Goal: Task Accomplishment & Management: Use online tool/utility

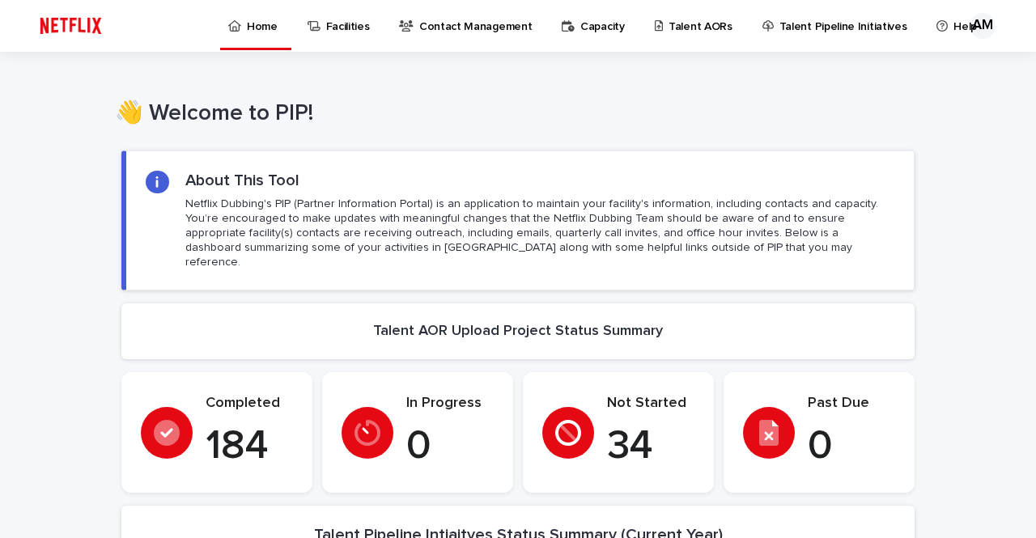
click at [653, 28] on div "Talent AORs" at bounding box center [696, 17] width 87 height 34
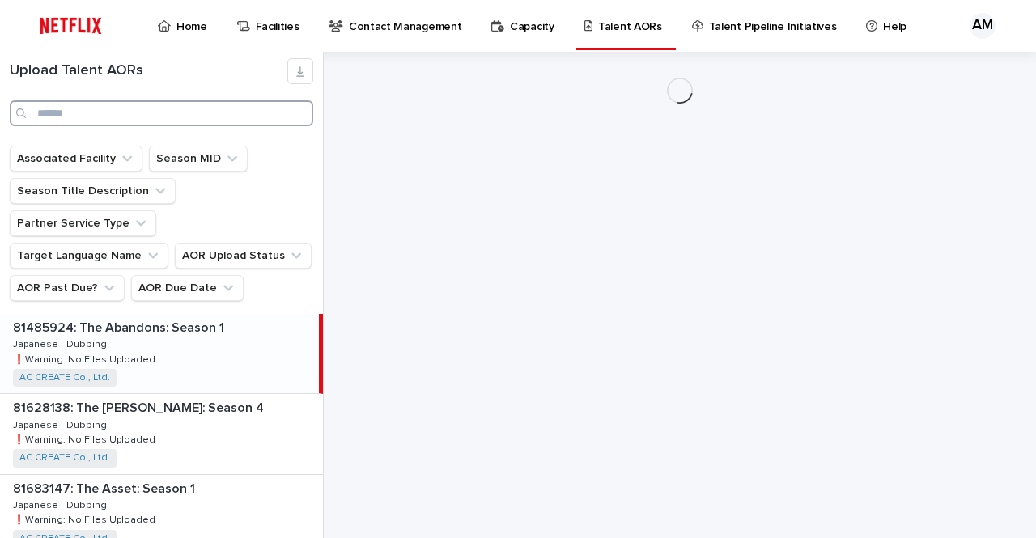
click at [109, 108] on input "Search" at bounding box center [162, 113] width 304 height 26
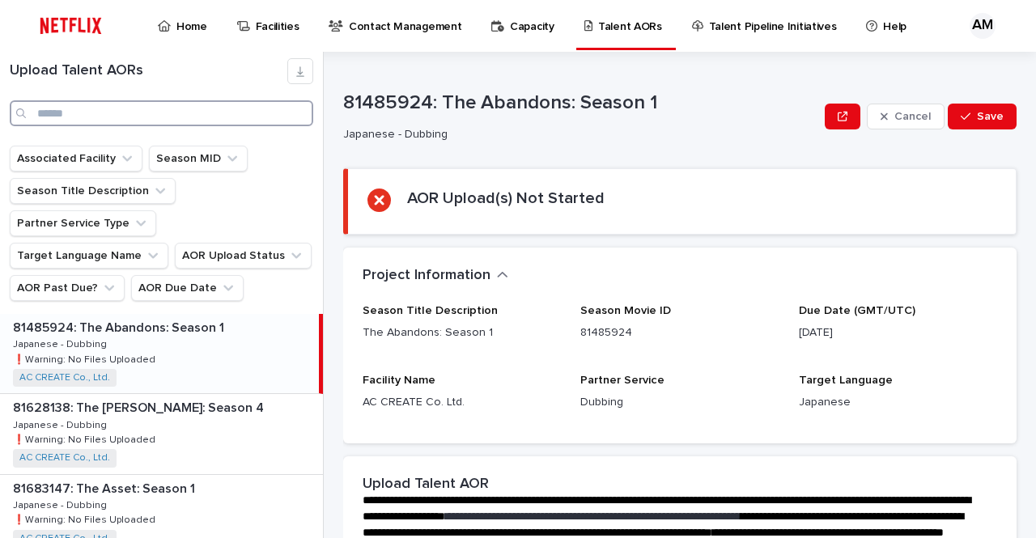
click at [108, 111] on input "Search" at bounding box center [162, 113] width 304 height 26
type input "********"
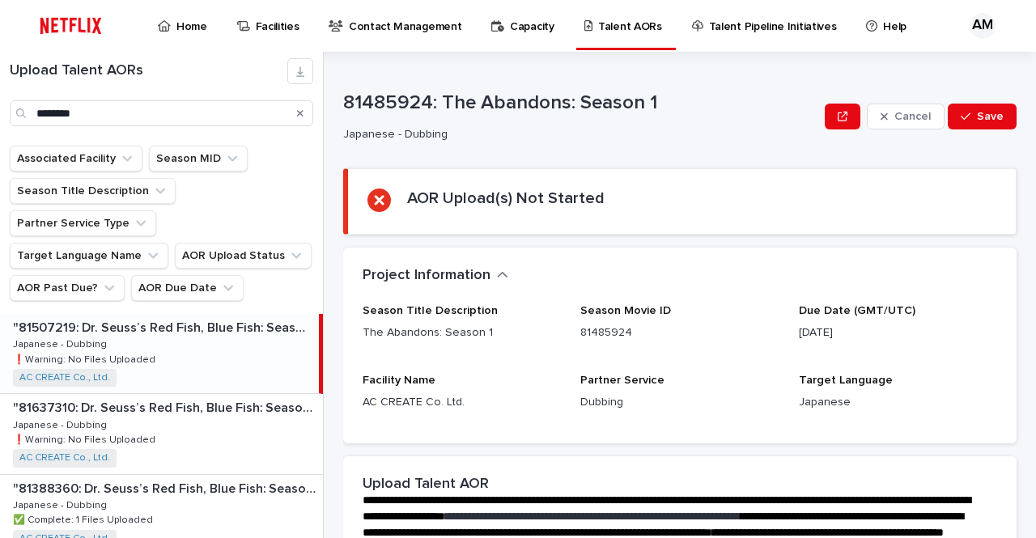
click at [185, 317] on p ""81507219: Dr. Seuss’s Red Fish, Blue Fish: Season 2"" at bounding box center [164, 326] width 303 height 19
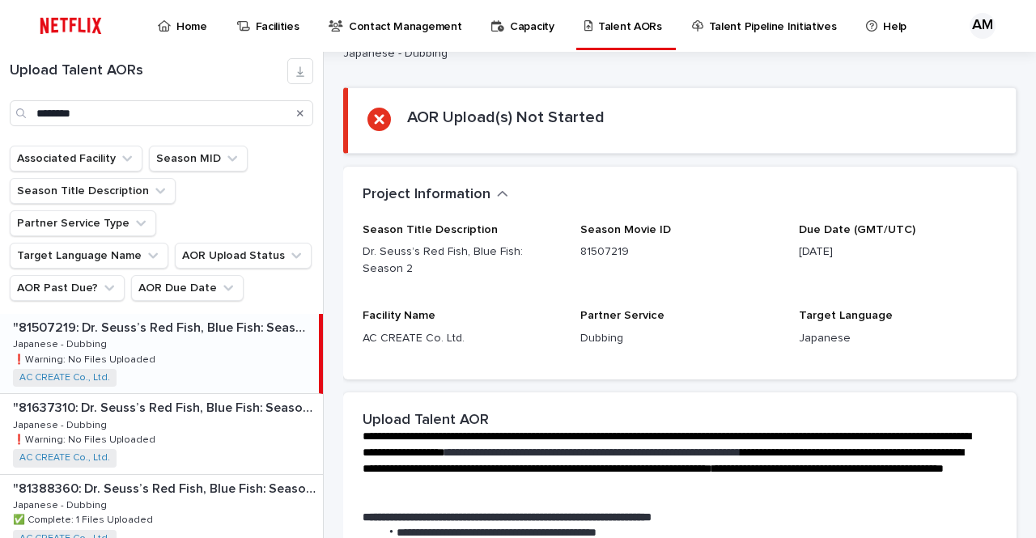
scroll to position [479, 0]
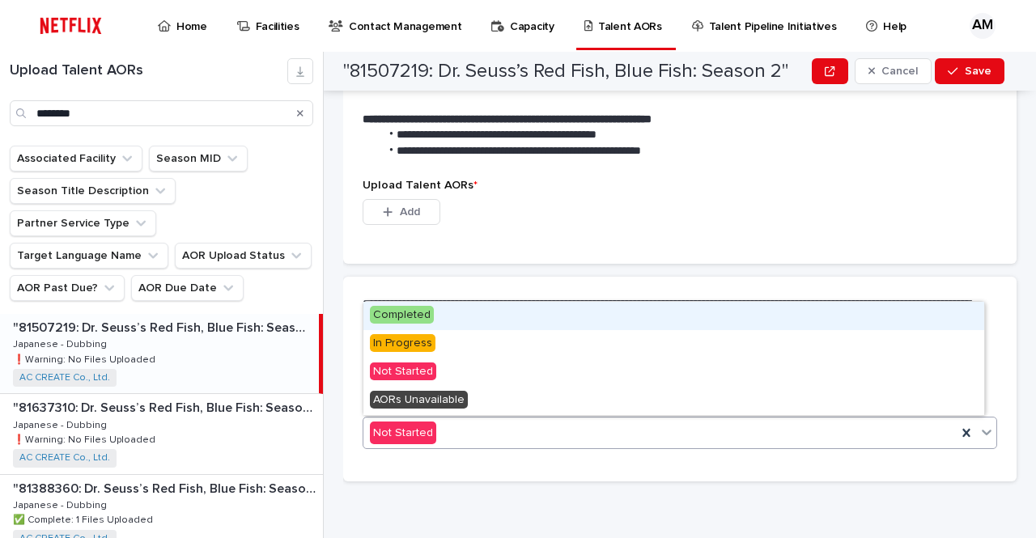
click at [506, 222] on div "This file cannot be opened Download File Add" at bounding box center [680, 215] width 635 height 32
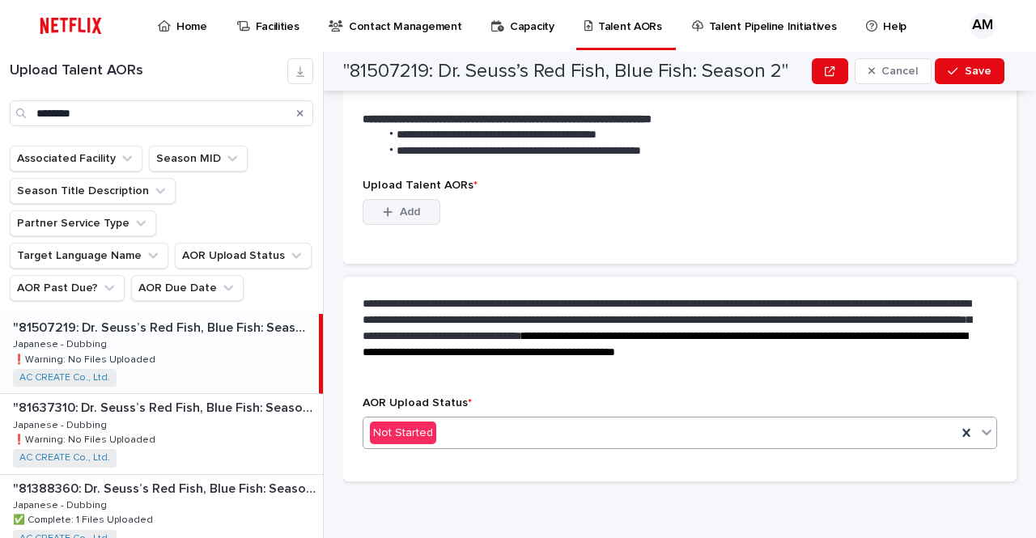
click at [421, 208] on button "Add" at bounding box center [402, 212] width 78 height 26
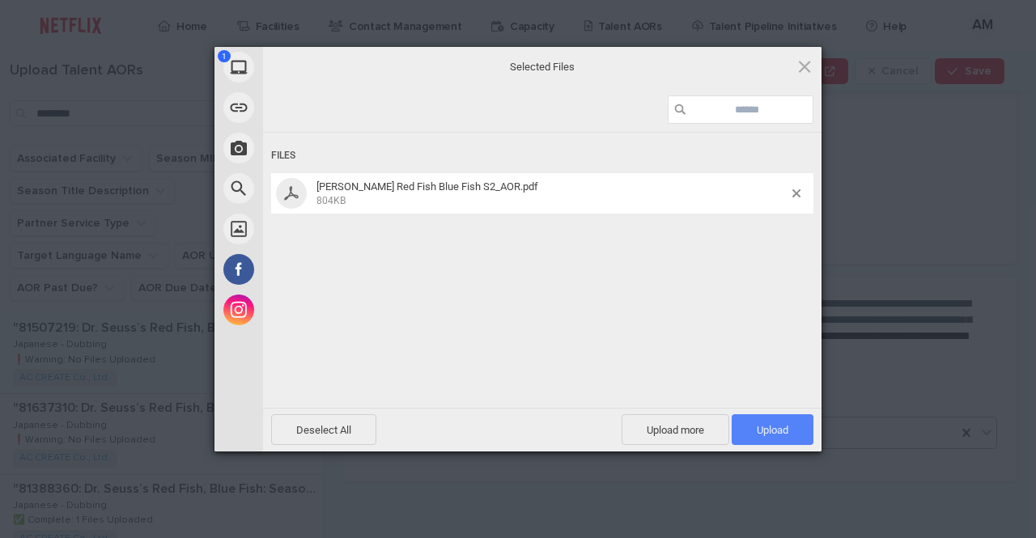
click at [745, 429] on span "Upload 1" at bounding box center [773, 429] width 82 height 31
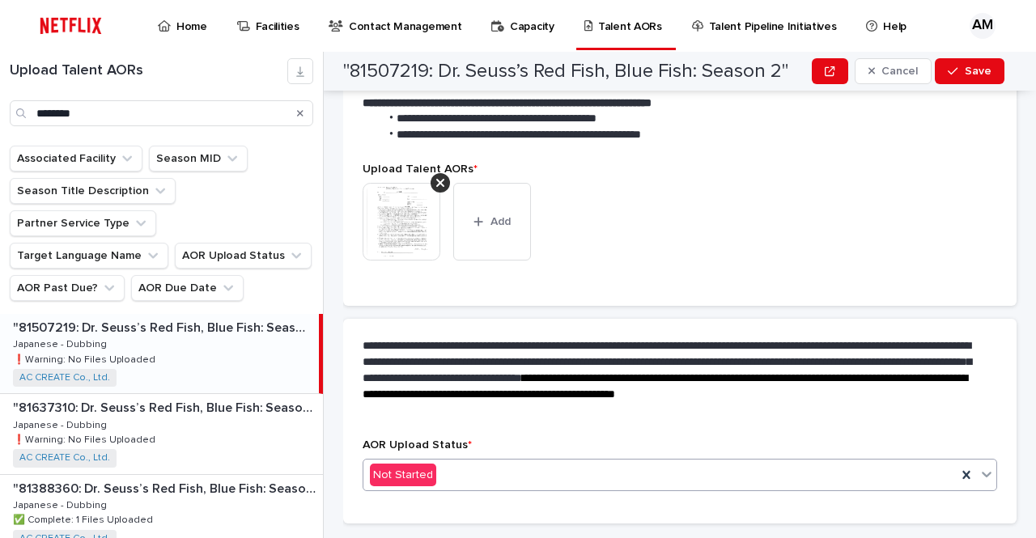
scroll to position [459, 0]
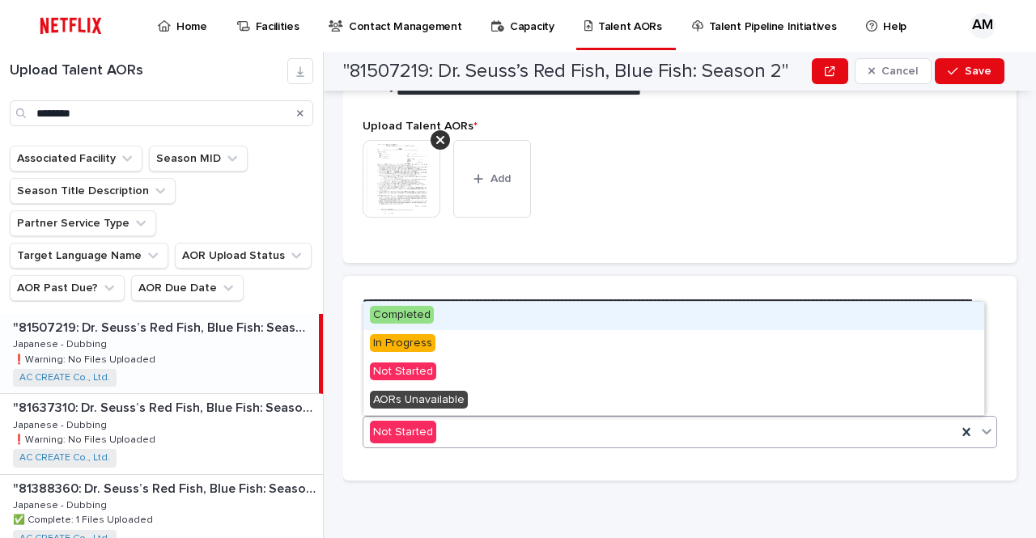
click at [429, 302] on div "Completed" at bounding box center [673, 316] width 621 height 28
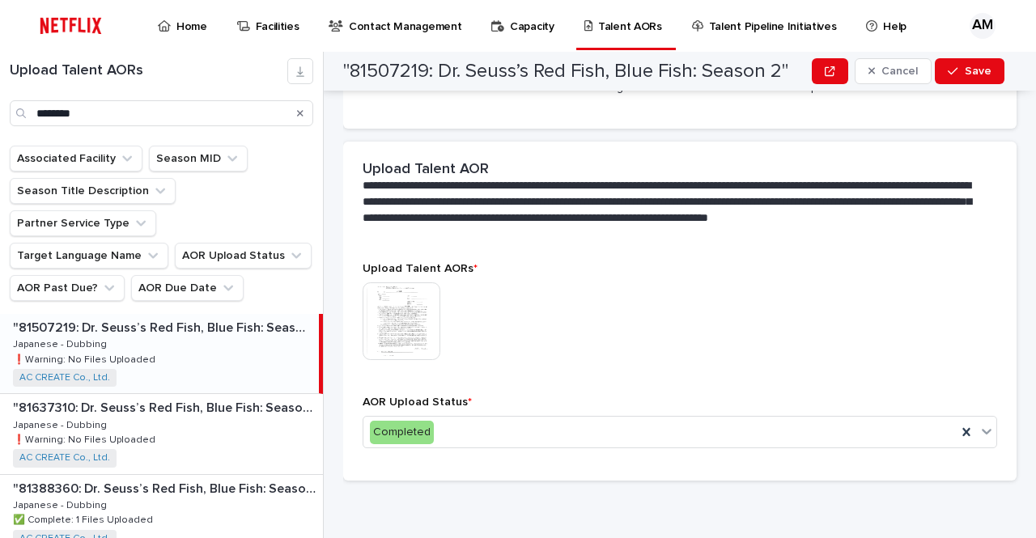
scroll to position [0, 0]
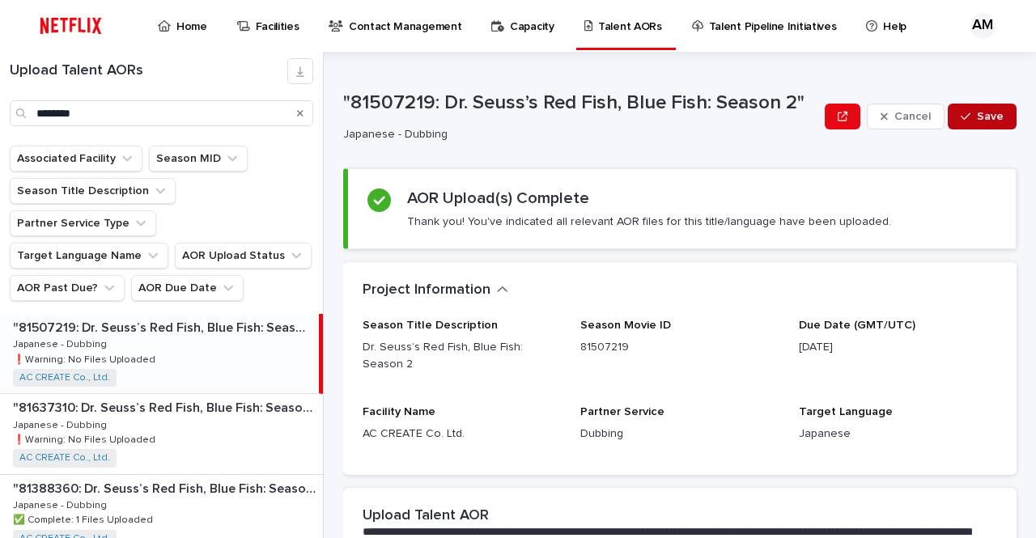
click at [991, 118] on span "Save" at bounding box center [990, 116] width 27 height 11
